Goal: Ask a question

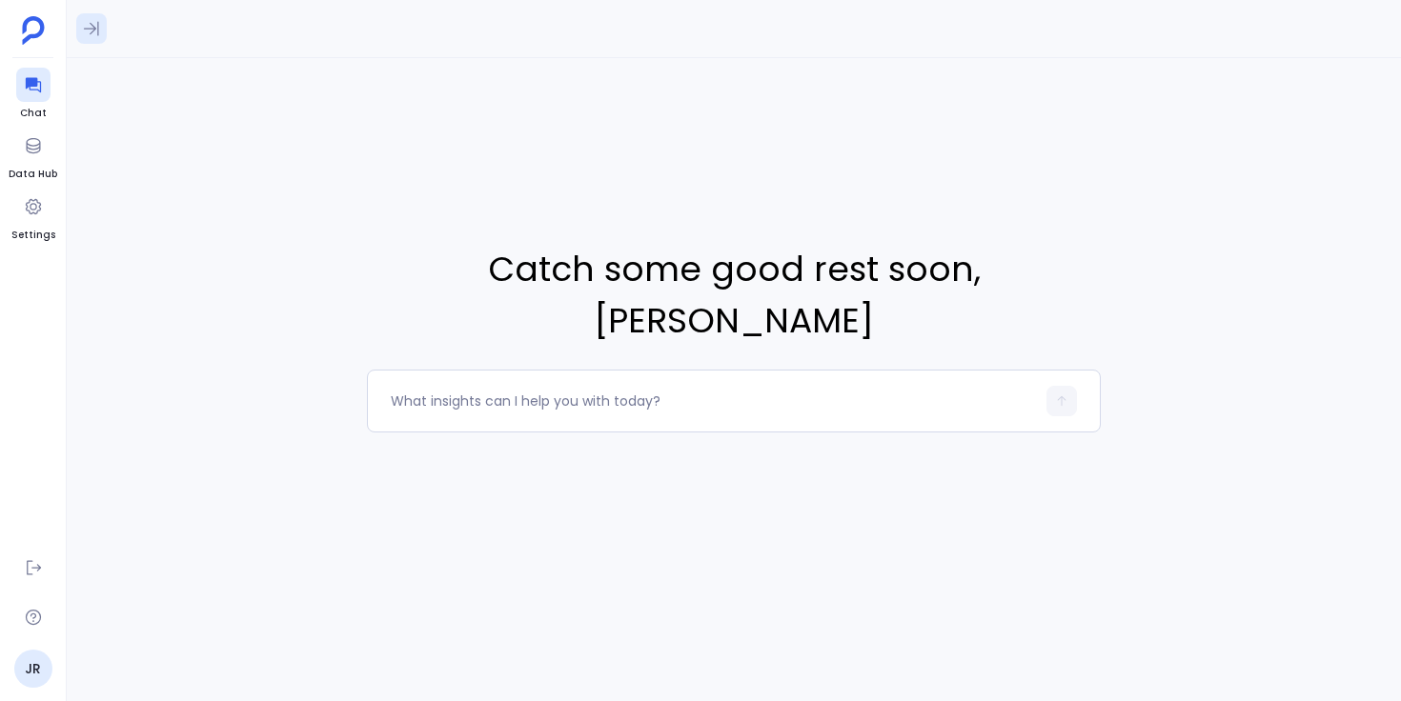
click at [86, 24] on icon at bounding box center [91, 28] width 19 height 19
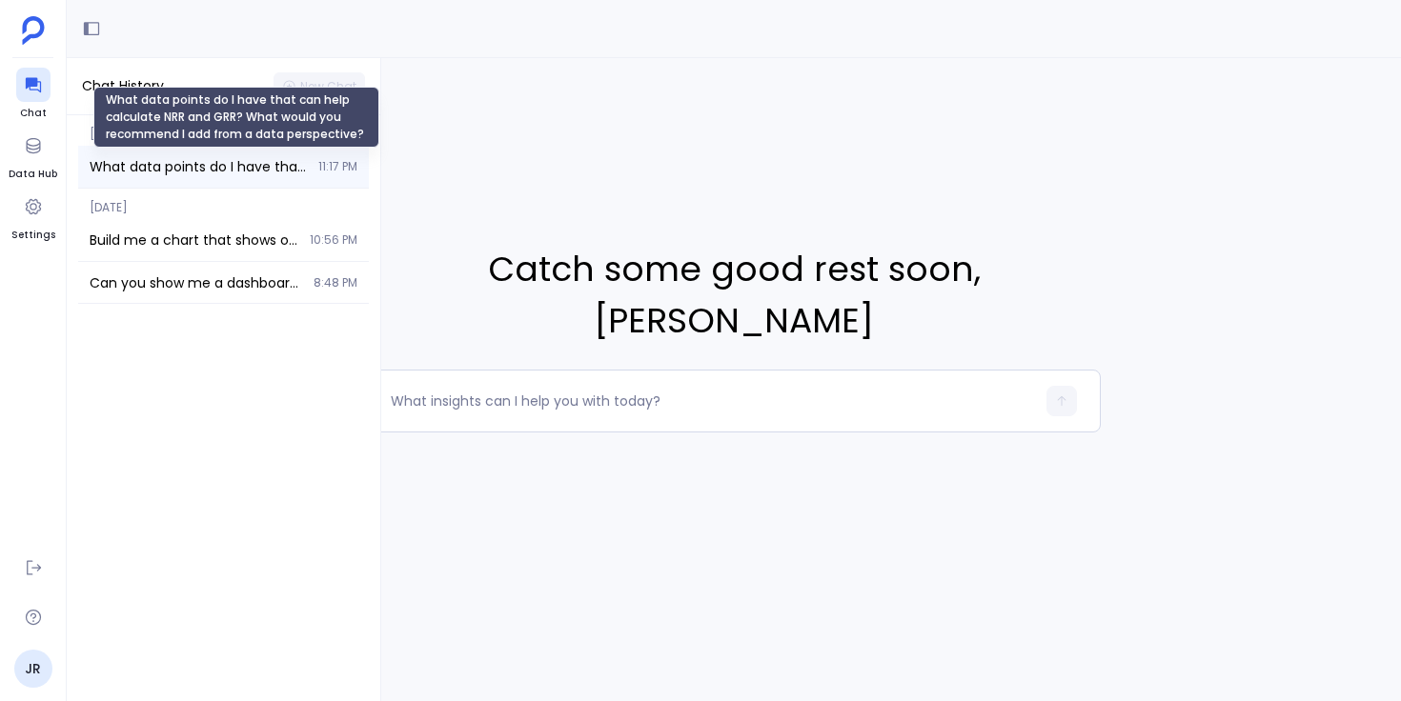
click at [187, 167] on span "What data points do I have that can help calculate NRR and GRR? What would you …" at bounding box center [198, 166] width 217 height 19
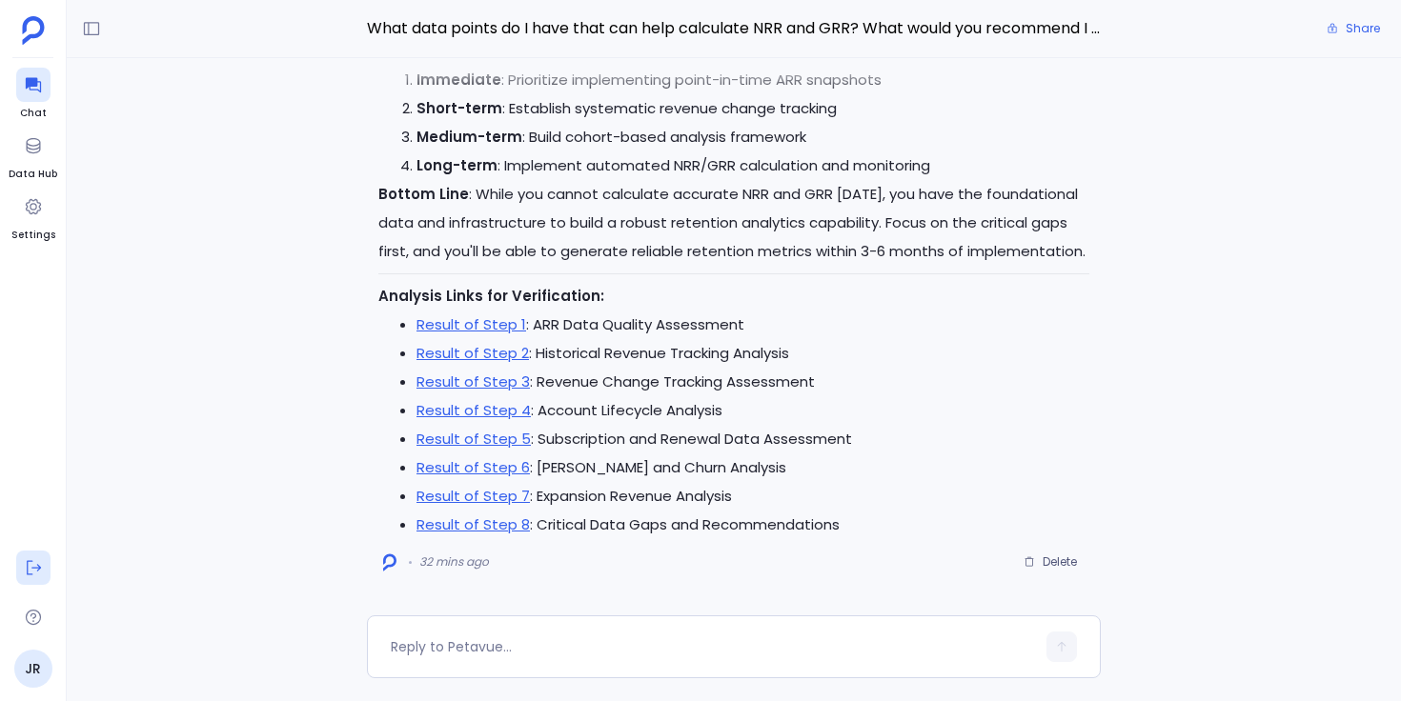
click at [34, 560] on icon at bounding box center [33, 567] width 19 height 19
